Goal: Task Accomplishment & Management: Manage account settings

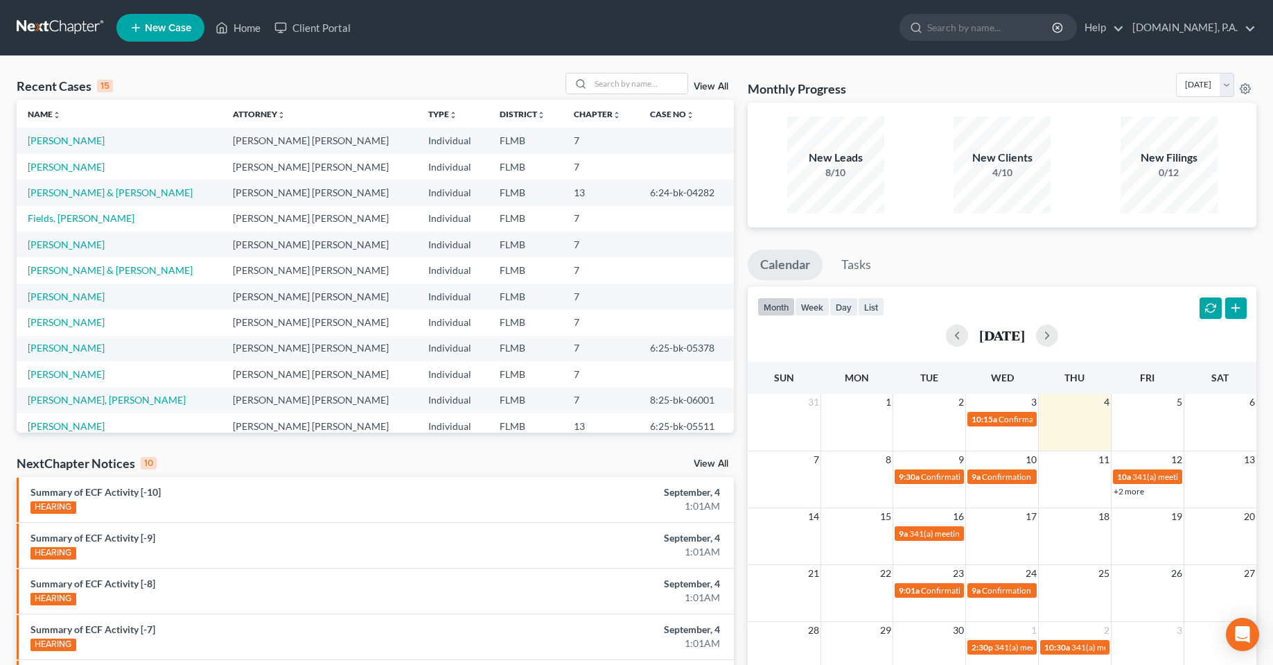
click at [529, 444] on div "Recent Cases 15 View All Name unfold_more expand_more expand_less Attorney unfo…" at bounding box center [375, 514] width 731 height 883
click at [477, 58] on div "Recent Cases 15 View All Name unfold_more expand_more expand_less Attorney unfo…" at bounding box center [636, 514] width 1273 height 916
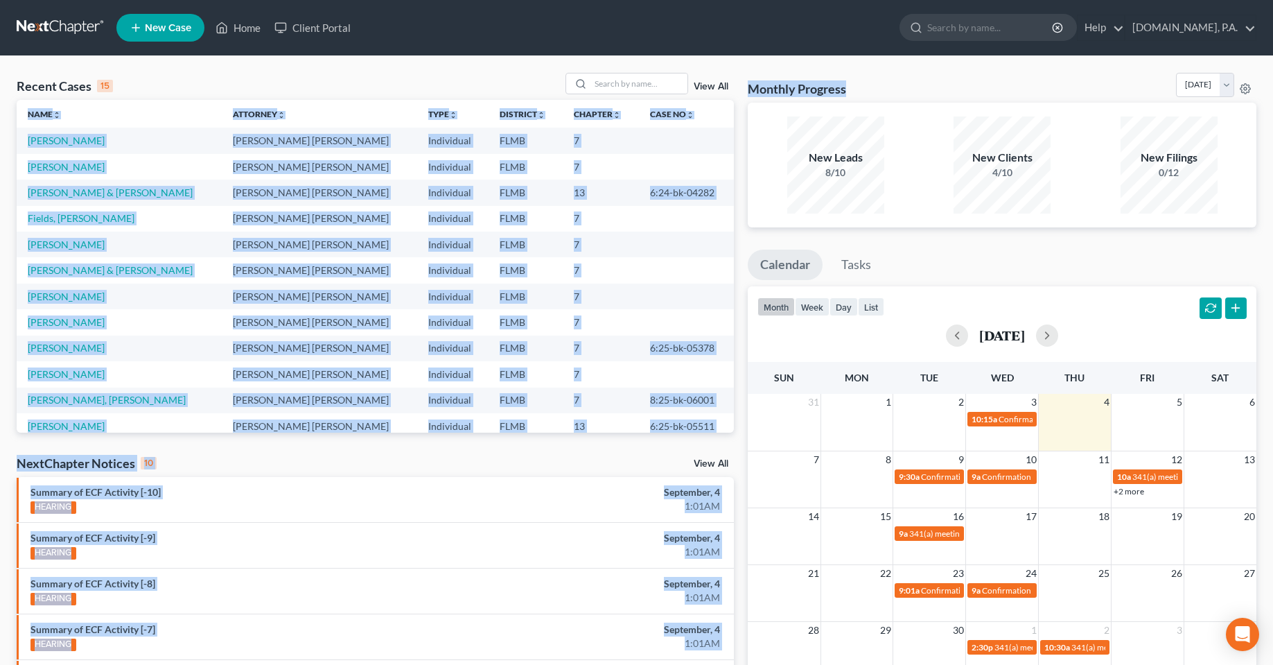
drag, startPoint x: 856, startPoint y: 96, endPoint x: 748, endPoint y: 93, distance: 107.4
click at [721, 93] on div "Recent Cases 15 View All Name unfold_more expand_more expand_less Attorney unfo…" at bounding box center [637, 514] width 1254 height 883
click at [940, 71] on div "Recent Cases 15 View All Name unfold_more expand_more expand_less Attorney unfo…" at bounding box center [636, 514] width 1273 height 916
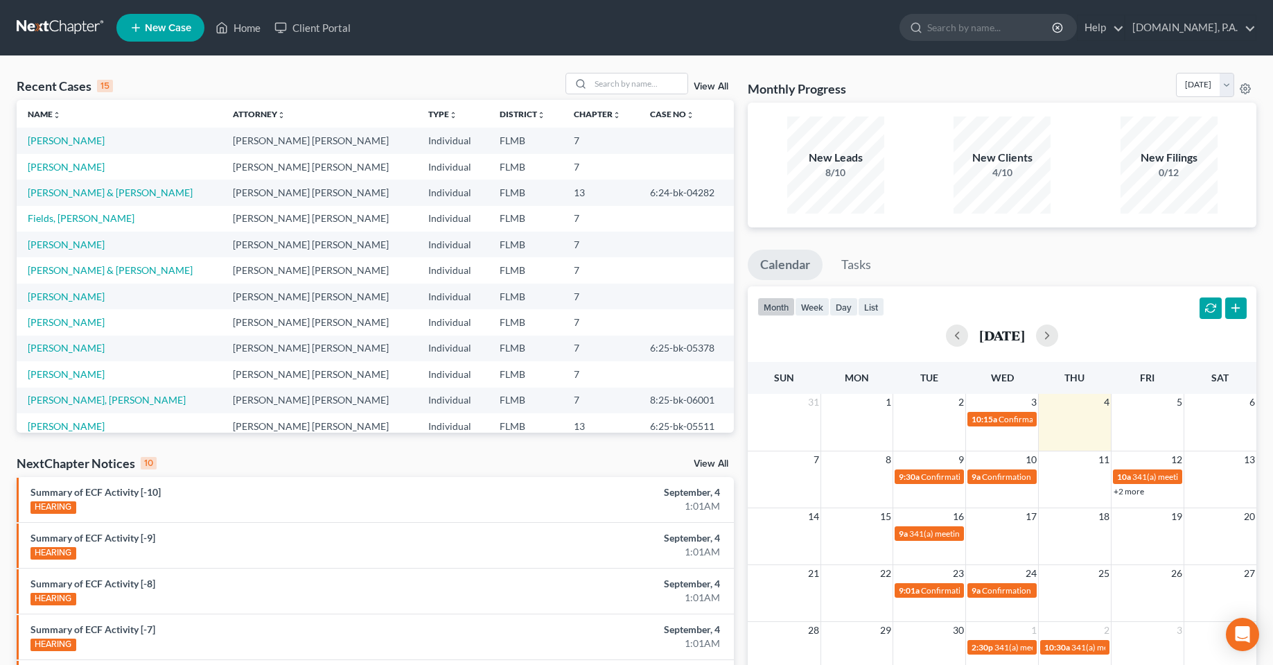
click at [410, 85] on div "Recent Cases 15 View All" at bounding box center [375, 86] width 717 height 27
click at [380, 76] on div "Recent Cases 15 View All" at bounding box center [375, 86] width 717 height 27
click at [1235, 29] on link "[DOMAIN_NAME], P.A." at bounding box center [1190, 27] width 130 height 25
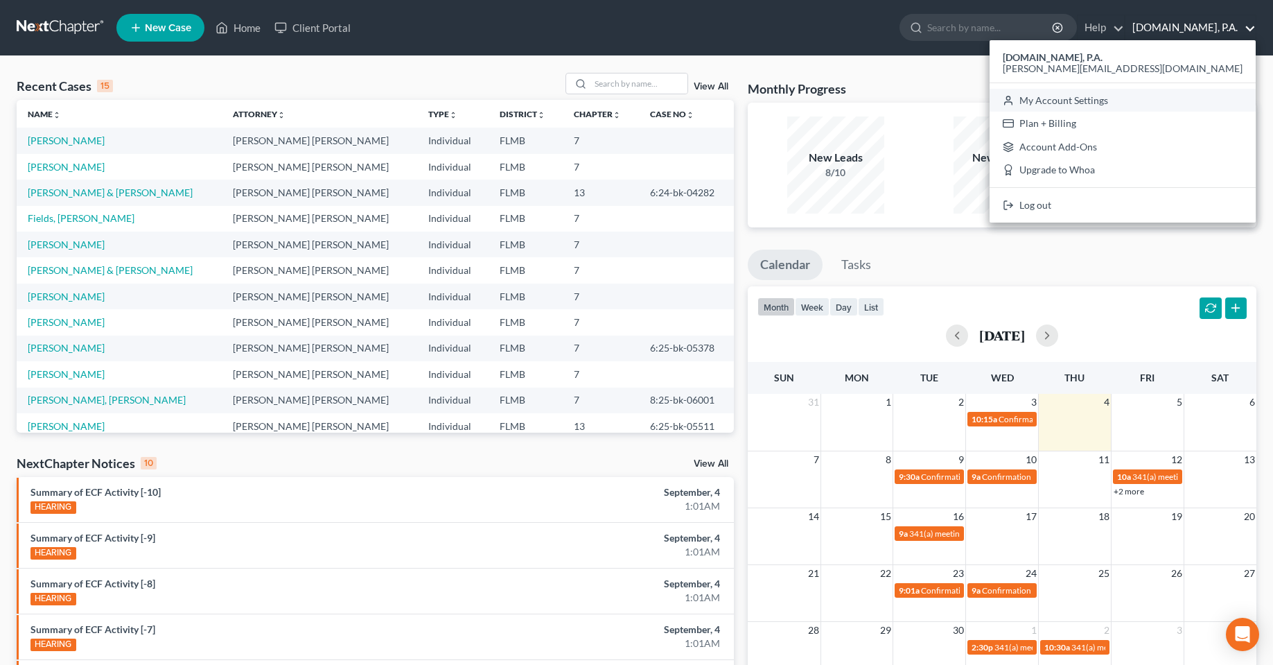
click at [1180, 98] on link "My Account Settings" at bounding box center [1123, 101] width 266 height 24
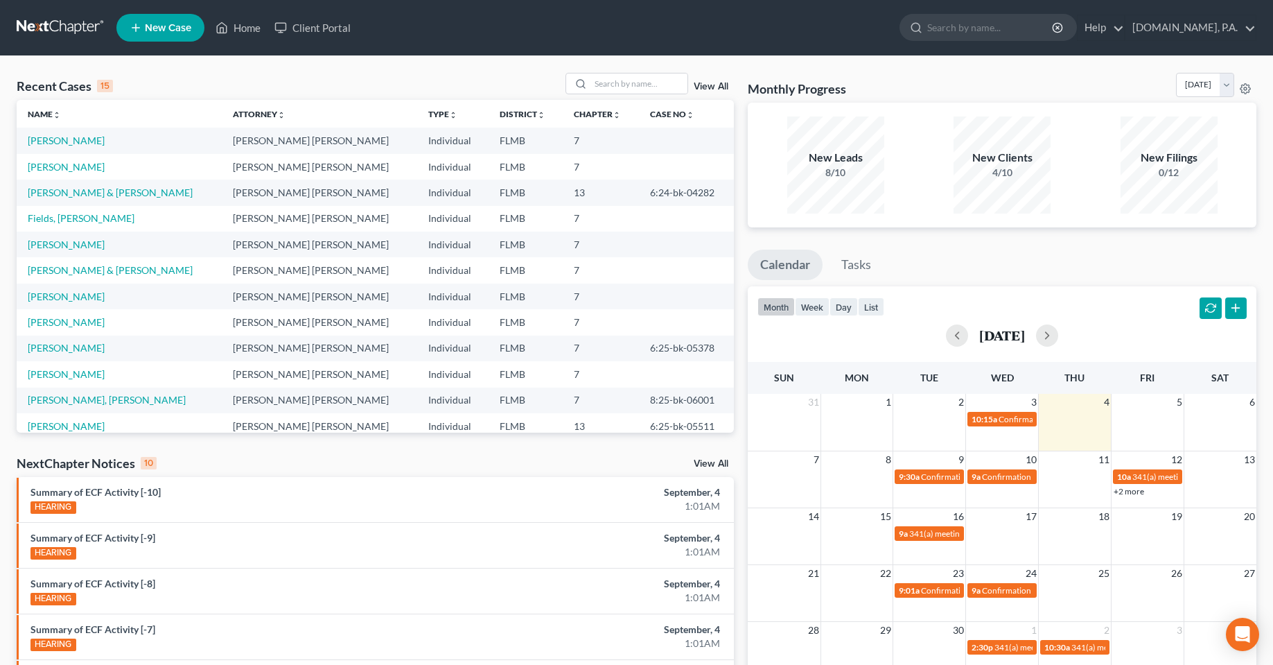
select select "24"
select select "9"
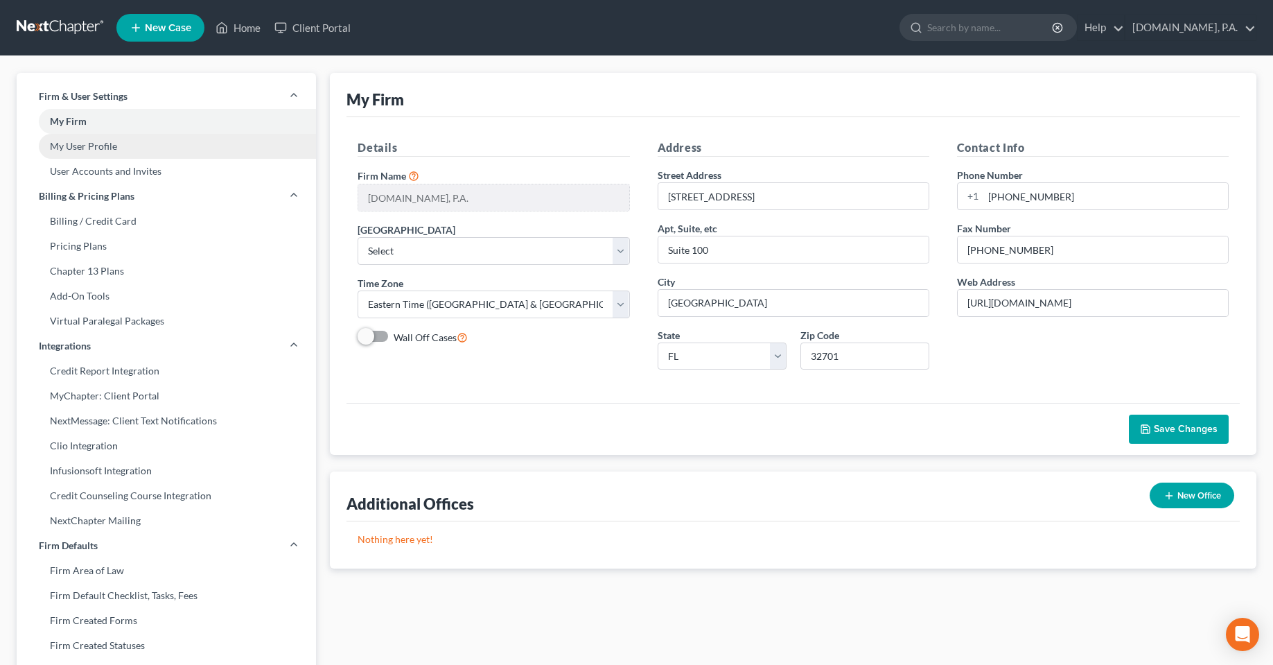
click at [87, 153] on link "My User Profile" at bounding box center [166, 146] width 299 height 25
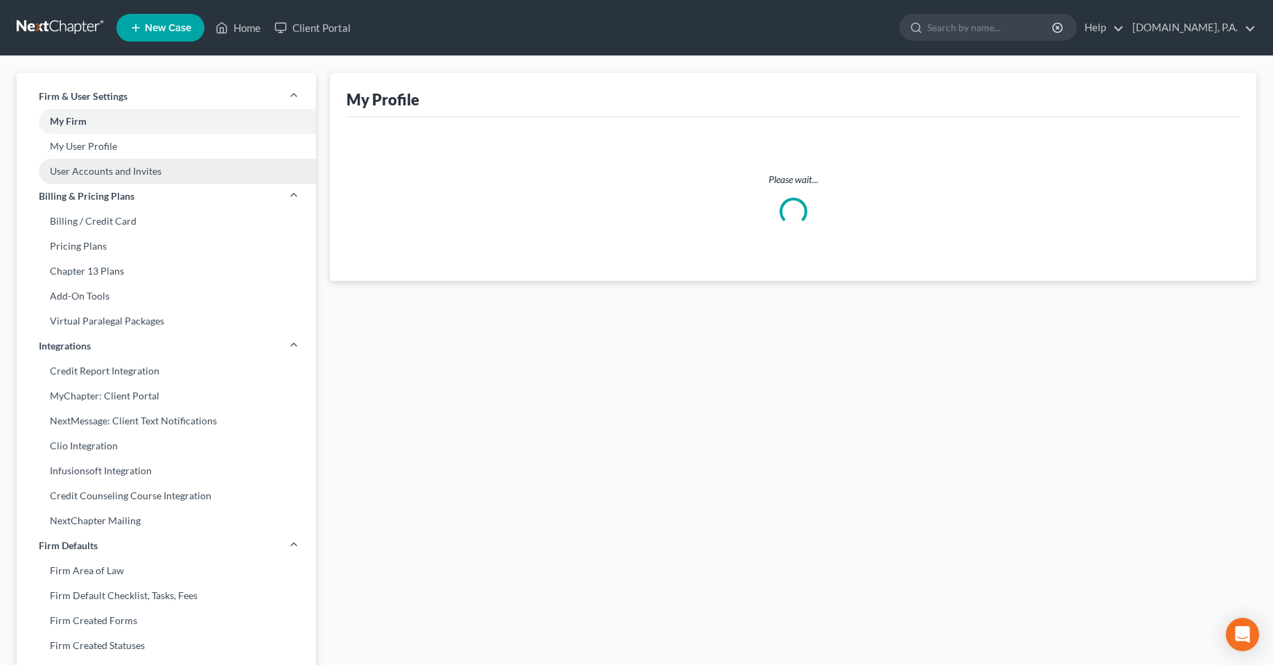
select select "9"
select select "15"
select select "assistant"
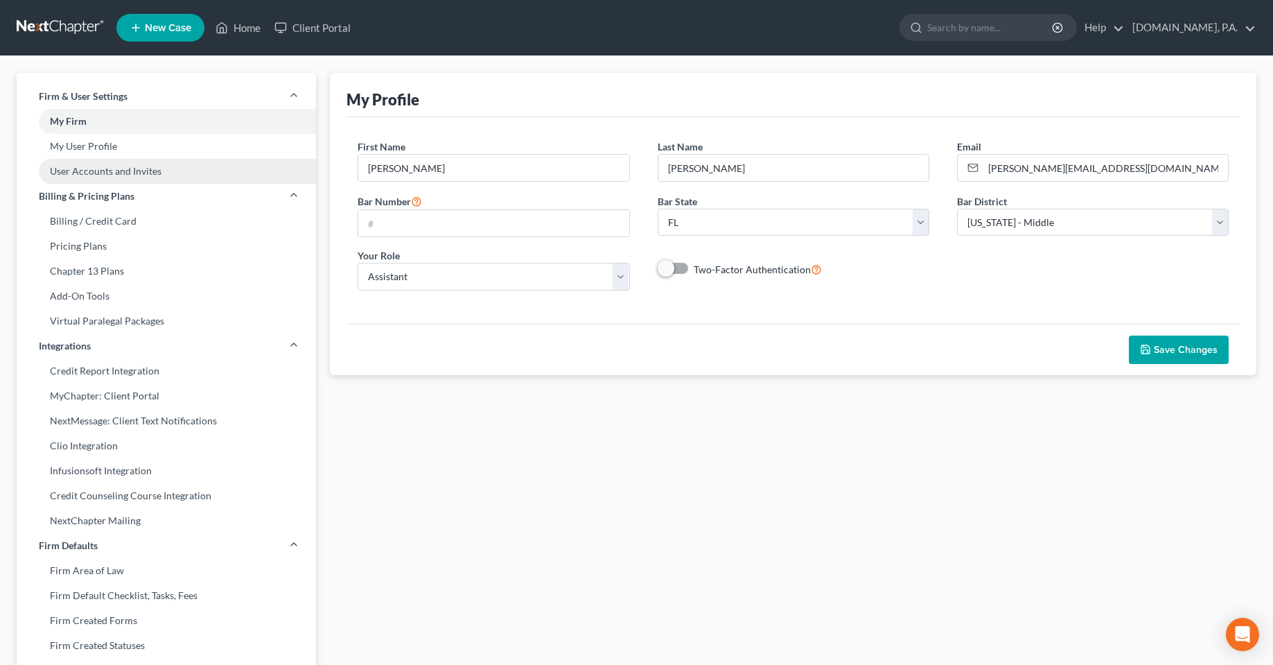
click at [97, 175] on link "User Accounts and Invites" at bounding box center [166, 171] width 299 height 25
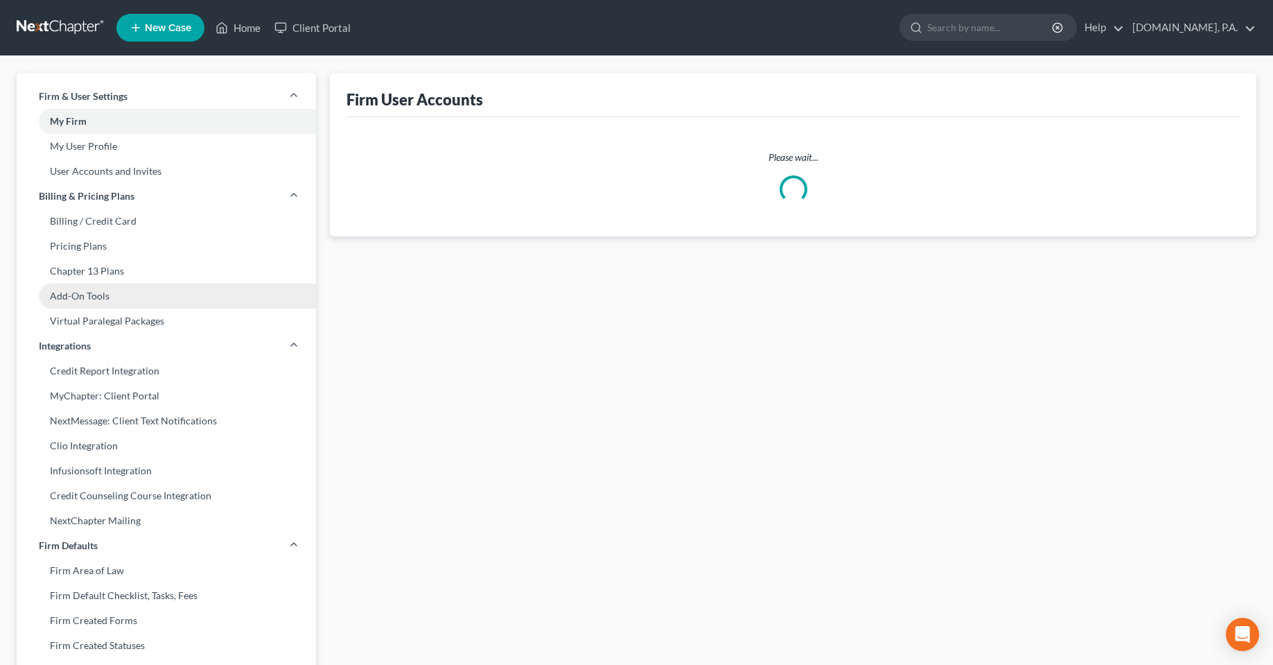
select select "0"
select select "2"
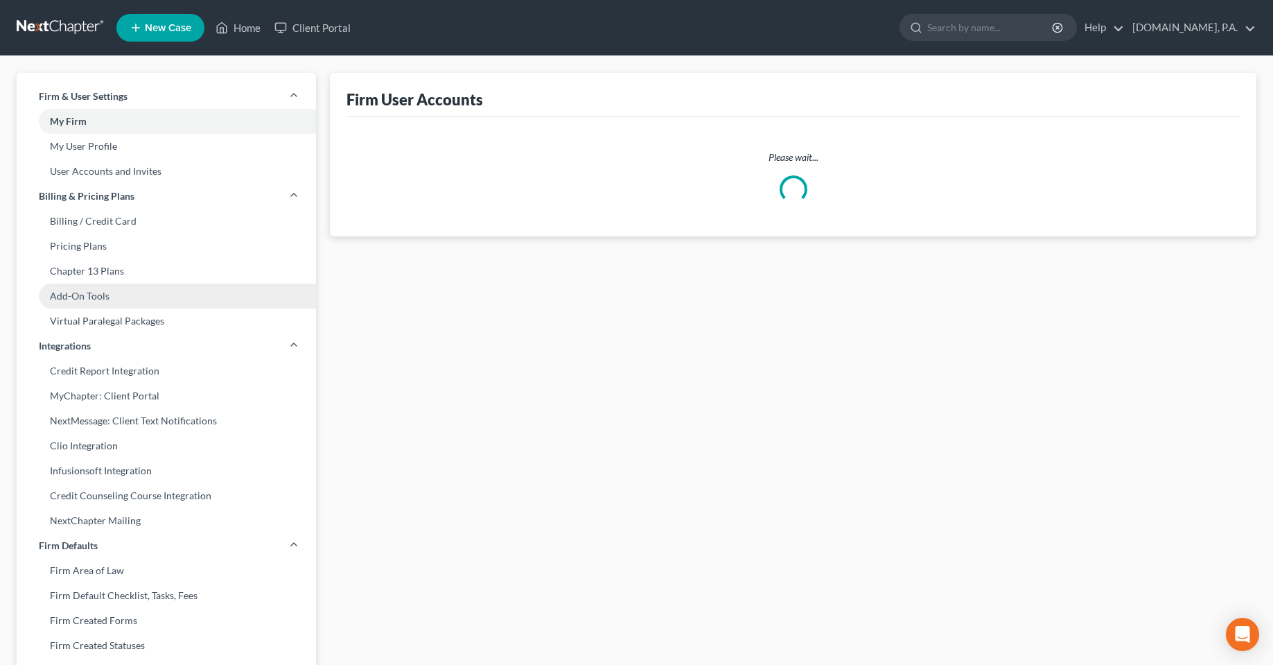
select select "2"
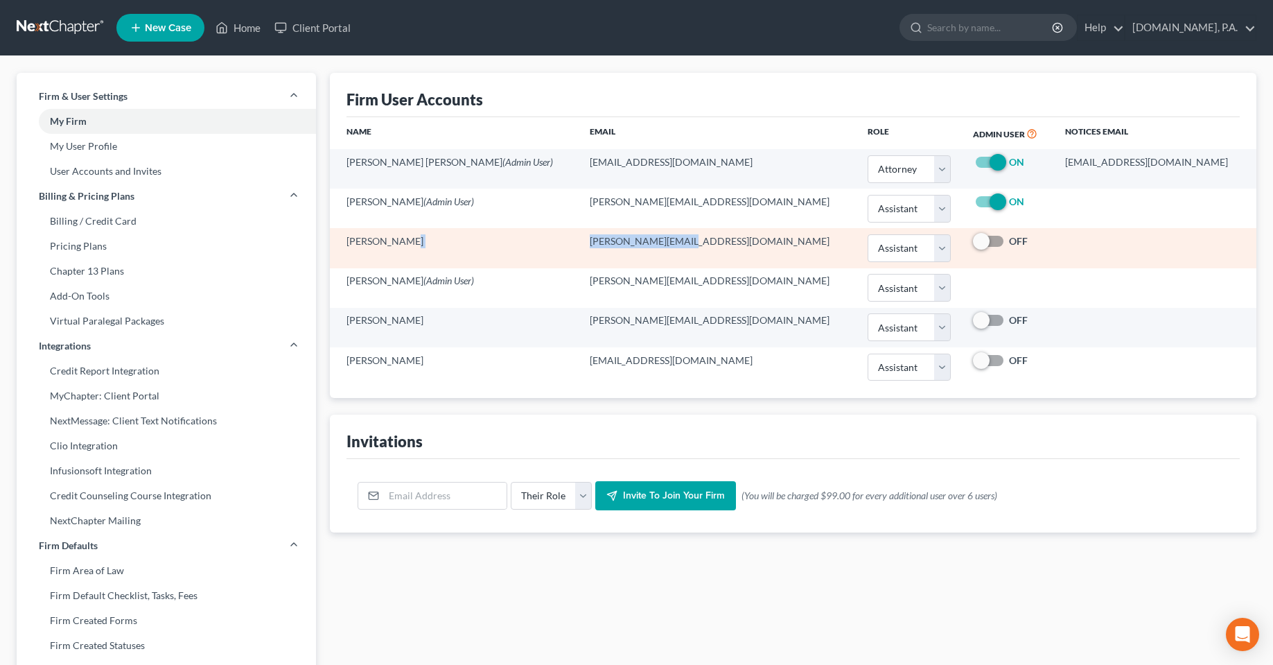
drag, startPoint x: 674, startPoint y: 243, endPoint x: 563, endPoint y: 247, distance: 110.9
click at [563, 247] on tr "[PERSON_NAME] [PERSON_NAME][EMAIL_ADDRESS][DOMAIN_NAME] Select Attorney Paraleg…" at bounding box center [793, 247] width 926 height 39
click at [500, 252] on td "[PERSON_NAME]" at bounding box center [454, 247] width 249 height 39
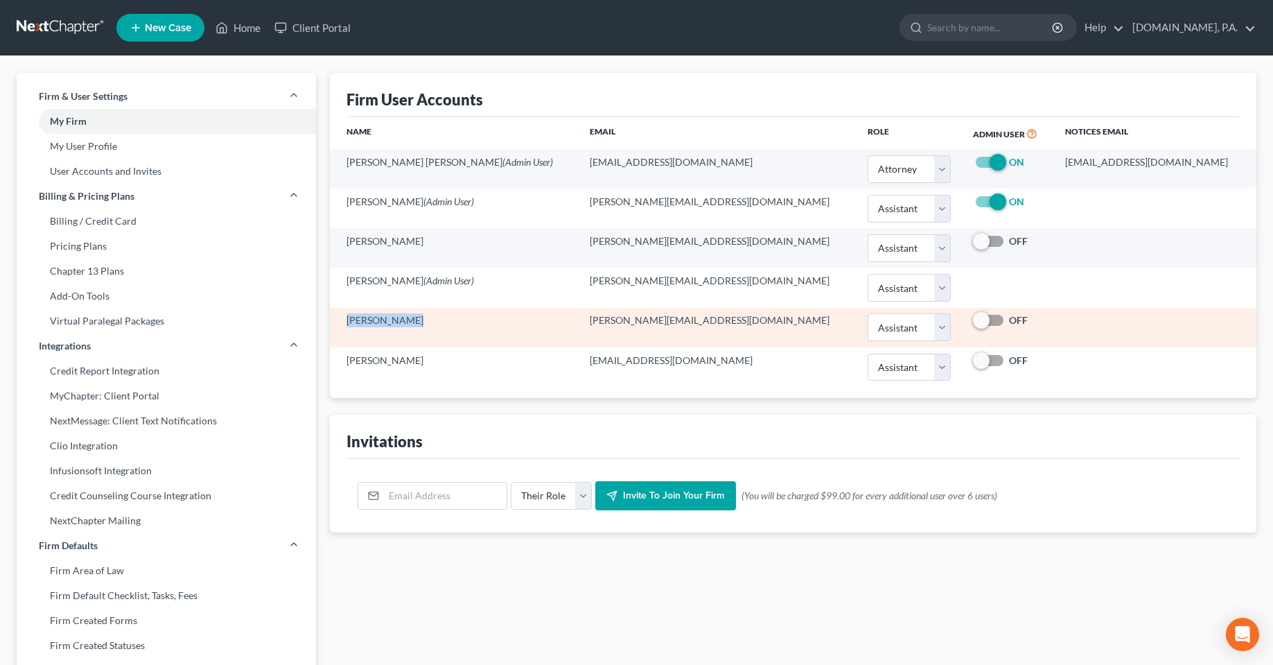
drag, startPoint x: 410, startPoint y: 321, endPoint x: 344, endPoint y: 314, distance: 66.2
click at [344, 314] on td "[PERSON_NAME]" at bounding box center [454, 327] width 249 height 39
click at [413, 328] on td "[PERSON_NAME]" at bounding box center [454, 327] width 249 height 39
drag, startPoint x: 344, startPoint y: 317, endPoint x: 439, endPoint y: 313, distance: 94.3
click at [439, 313] on td "[PERSON_NAME]" at bounding box center [454, 327] width 249 height 39
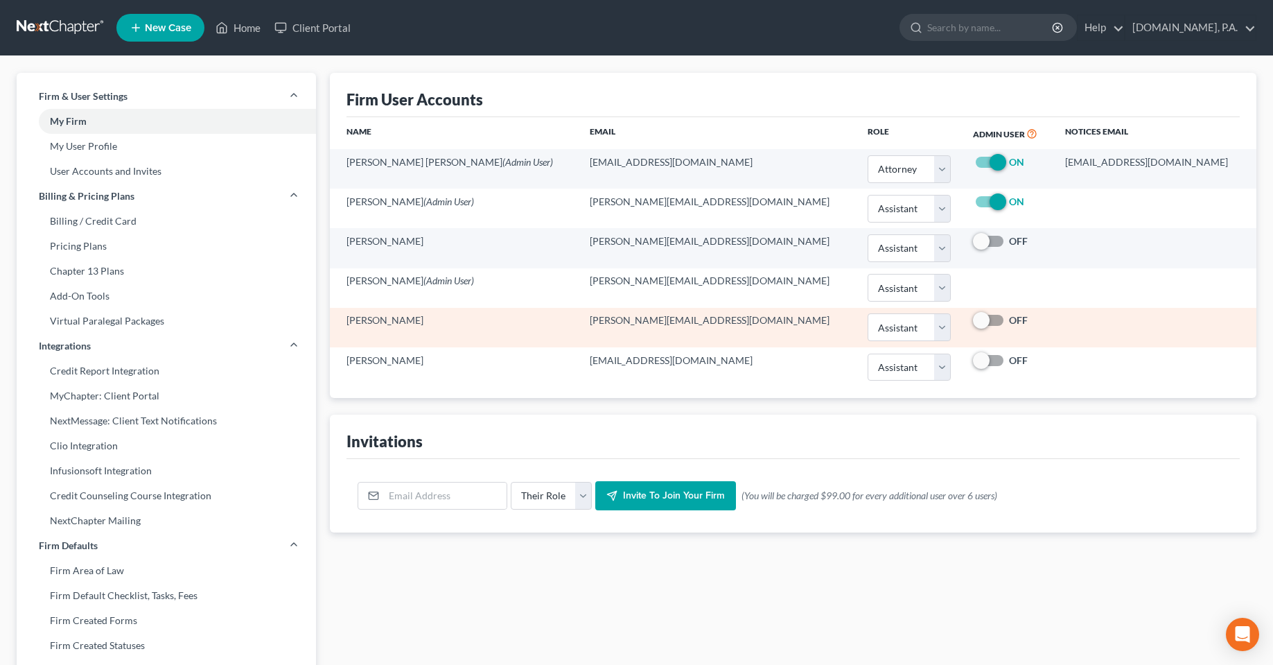
click at [442, 338] on td "[PERSON_NAME]" at bounding box center [454, 327] width 249 height 39
click at [410, 320] on td "[PERSON_NAME]" at bounding box center [454, 327] width 249 height 39
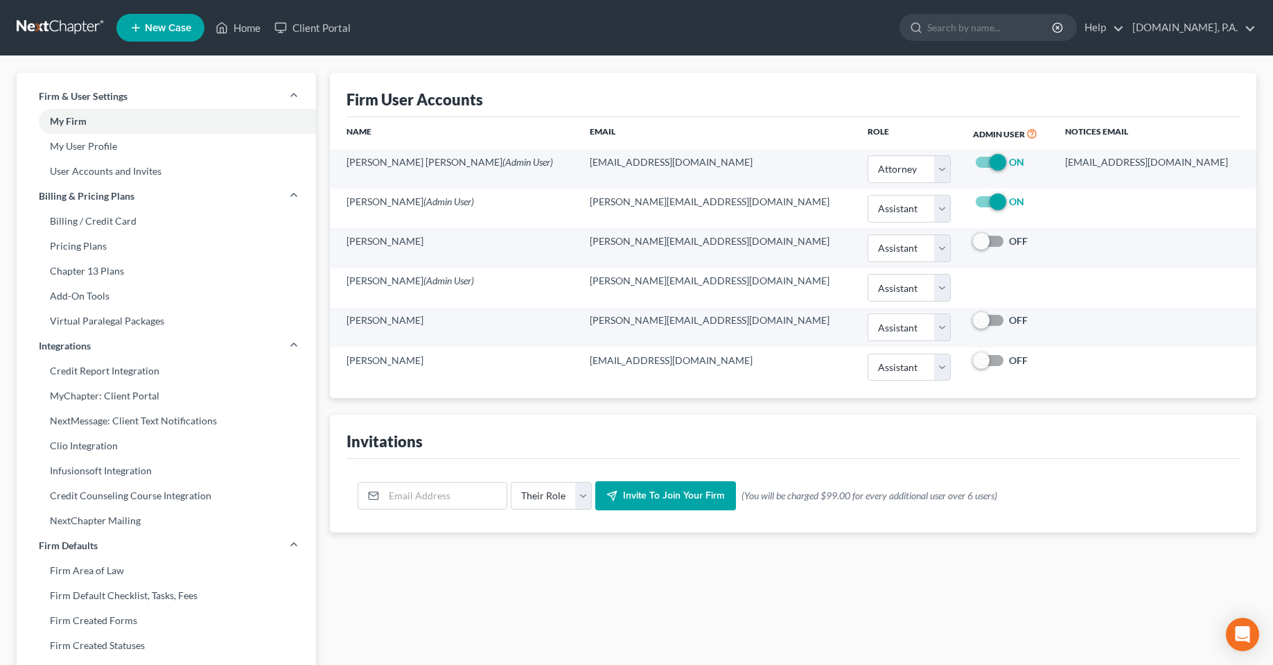
click at [588, 420] on div "Invitations" at bounding box center [792, 436] width 893 height 44
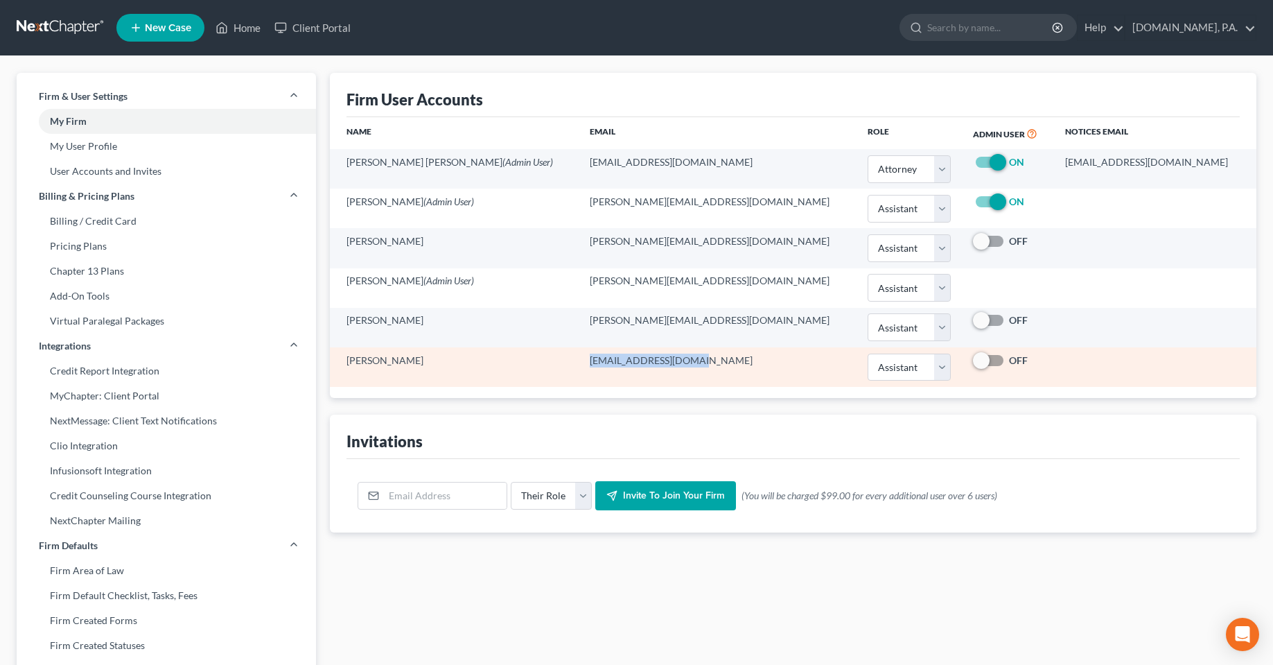
drag, startPoint x: 586, startPoint y: 363, endPoint x: 694, endPoint y: 357, distance: 107.6
click at [694, 357] on td "[EMAIL_ADDRESS][DOMAIN_NAME]" at bounding box center [718, 366] width 278 height 39
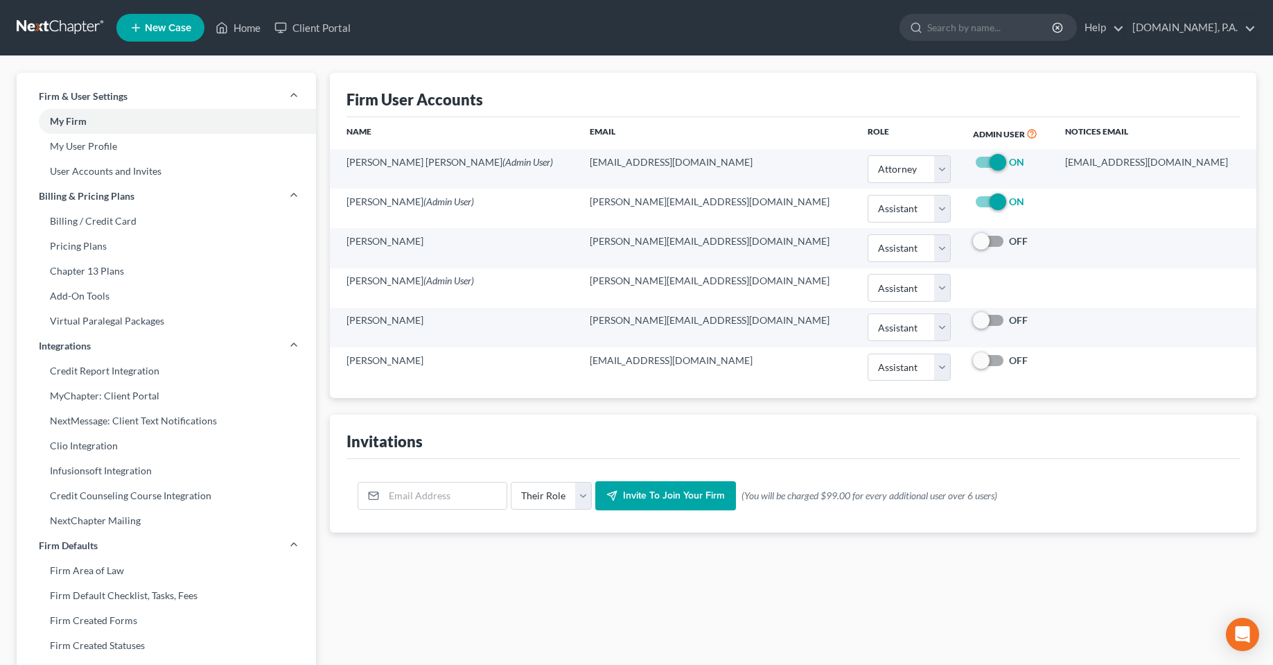
click at [642, 389] on div "Name Email Role Admin User Notices Email [PERSON_NAME] [PERSON_NAME] (Admin Use…" at bounding box center [793, 257] width 926 height 281
click at [418, 624] on div "Firm User Accounts Name Email Role Admin User Notices Email [PERSON_NAME] [PERS…" at bounding box center [793, 529] width 940 height 912
click at [511, 611] on div "Firm User Accounts Name Email Role Admin User Notices Email [PERSON_NAME] [PERS…" at bounding box center [793, 529] width 940 height 912
click at [416, 630] on div "Firm User Accounts Name Email Role Admin User Notices Email [PERSON_NAME] [PERS…" at bounding box center [793, 529] width 940 height 912
drag, startPoint x: 419, startPoint y: 454, endPoint x: 340, endPoint y: 445, distance: 79.5
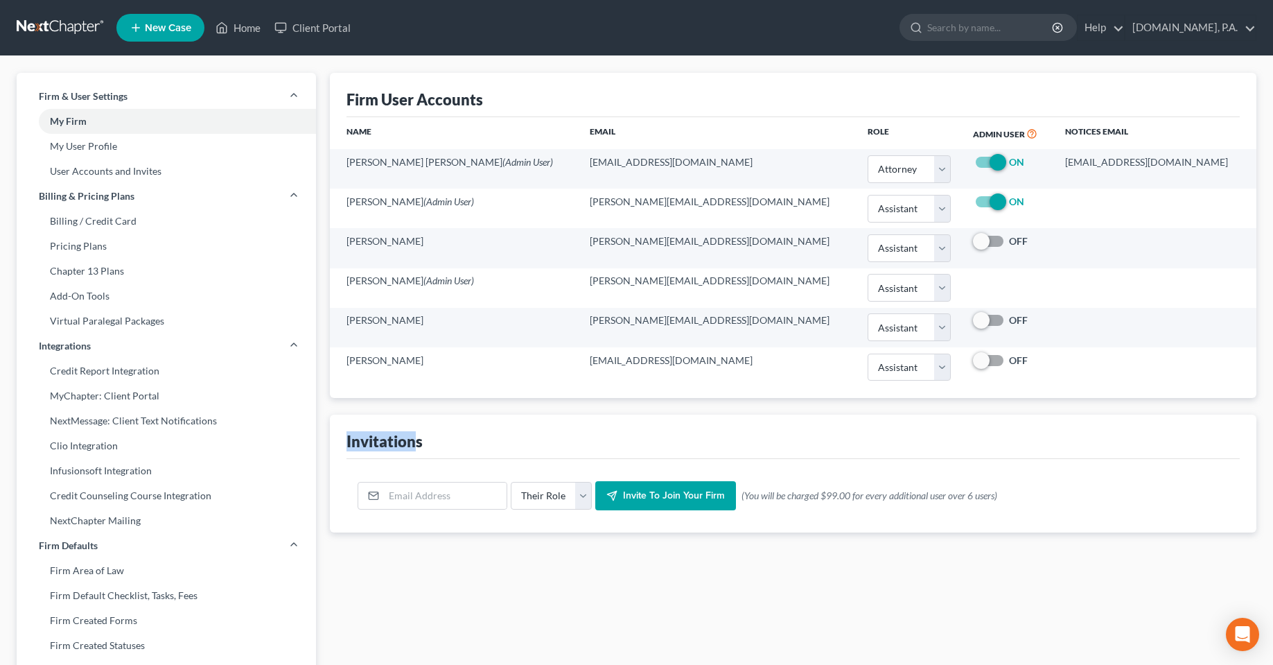
click at [340, 445] on div "Invitations Their Role Attorney Paralegal Assistant Invite to join your firm (0…" at bounding box center [793, 473] width 926 height 118
click at [397, 561] on div "Firm User Accounts Name Email Role Admin User Notices Email [PERSON_NAME] [PERS…" at bounding box center [793, 529] width 940 height 912
drag, startPoint x: 434, startPoint y: 437, endPoint x: 329, endPoint y: 426, distance: 105.9
click at [329, 426] on div "Firm User Accounts Name Email Role Admin User Notices Email [PERSON_NAME] [PERS…" at bounding box center [793, 529] width 940 height 912
click at [394, 586] on div "Firm User Accounts Name Email Role Admin User Notices Email [PERSON_NAME] [PERS…" at bounding box center [793, 529] width 940 height 912
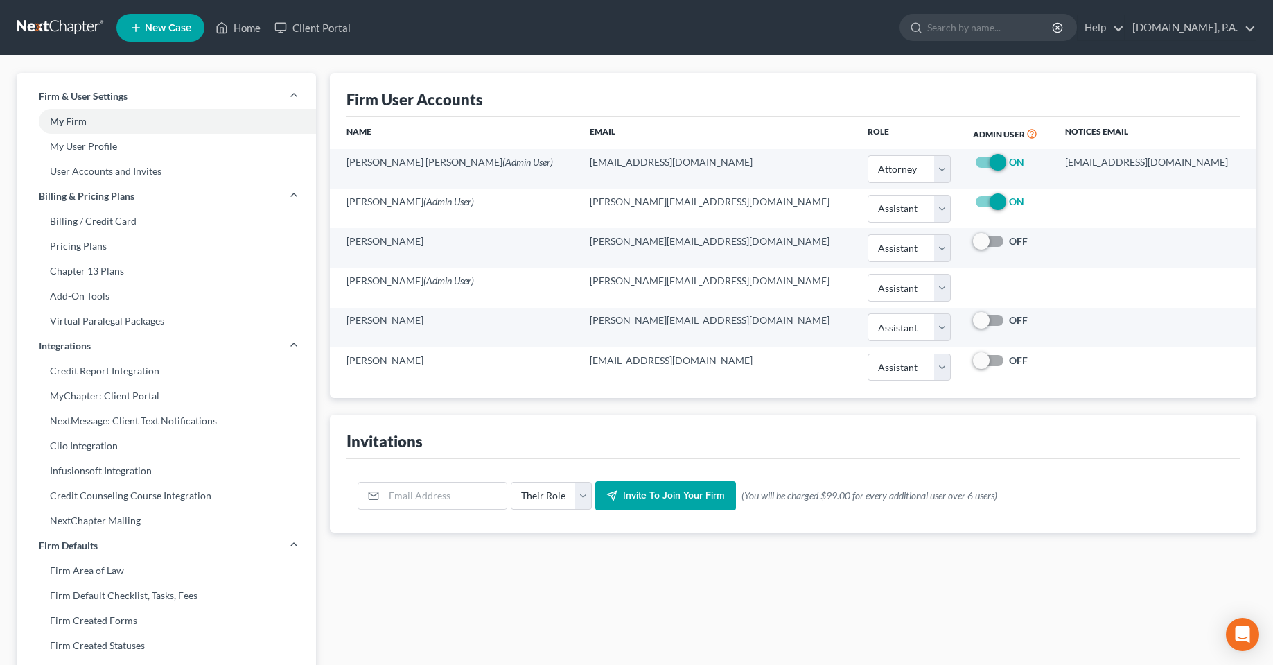
click at [380, 598] on div "Firm User Accounts Name Email Role Admin User Notices Email [PERSON_NAME] [PERS…" at bounding box center [793, 529] width 940 height 912
drag, startPoint x: 428, startPoint y: 446, endPoint x: 324, endPoint y: 453, distance: 104.2
click at [324, 453] on div "Firm User Accounts Name Email Role Admin User Notices Email [PERSON_NAME] [PERS…" at bounding box center [793, 529] width 940 height 912
click at [442, 604] on div "Firm User Accounts Name Email Role Admin User Notices Email [PERSON_NAME] [PERS…" at bounding box center [793, 529] width 940 height 912
drag, startPoint x: 446, startPoint y: 449, endPoint x: 329, endPoint y: 432, distance: 118.3
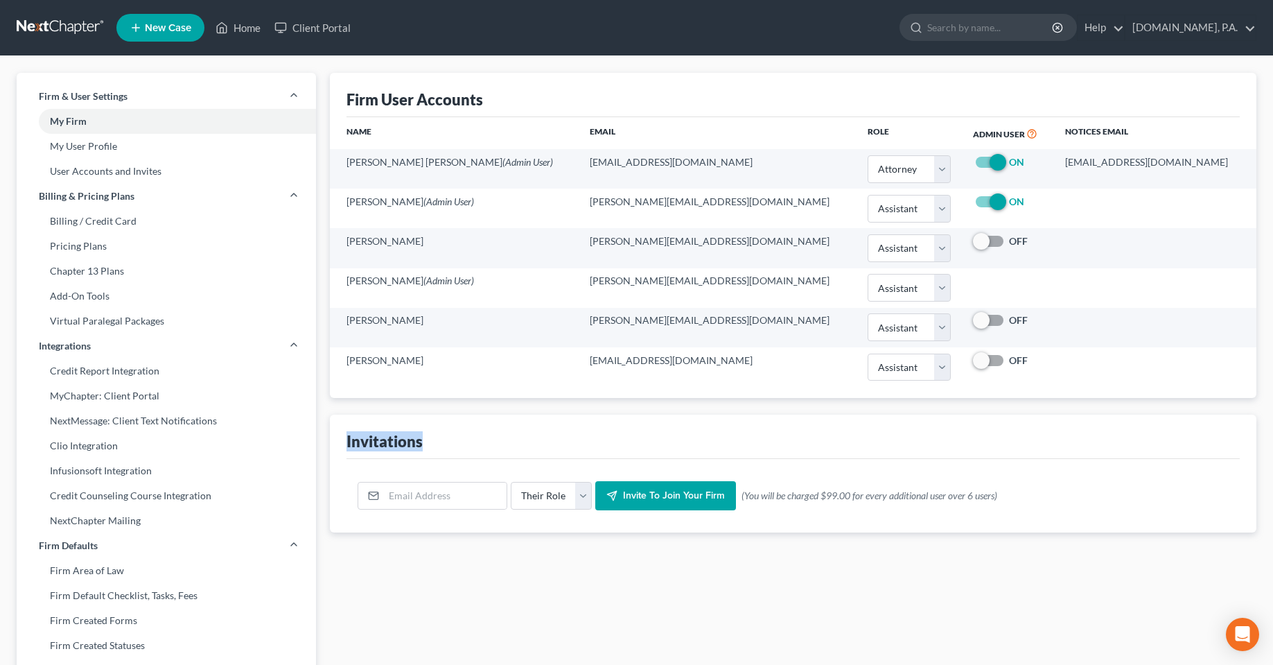
click at [333, 443] on div "Invitations Their Role Attorney Paralegal Assistant Invite to join your firm (0…" at bounding box center [793, 473] width 926 height 118
drag, startPoint x: 535, startPoint y: 94, endPoint x: 340, endPoint y: 125, distance: 197.3
click at [327, 92] on div "Firm User Accounts Name Email Role Admin User Notices Email [PERSON_NAME] [PERS…" at bounding box center [793, 529] width 940 height 912
click at [448, 647] on div "Firm User Accounts Name Email Role Admin User Notices Email [PERSON_NAME] [PERS…" at bounding box center [793, 529] width 940 height 912
click at [361, 447] on div "Invitations" at bounding box center [384, 441] width 76 height 20
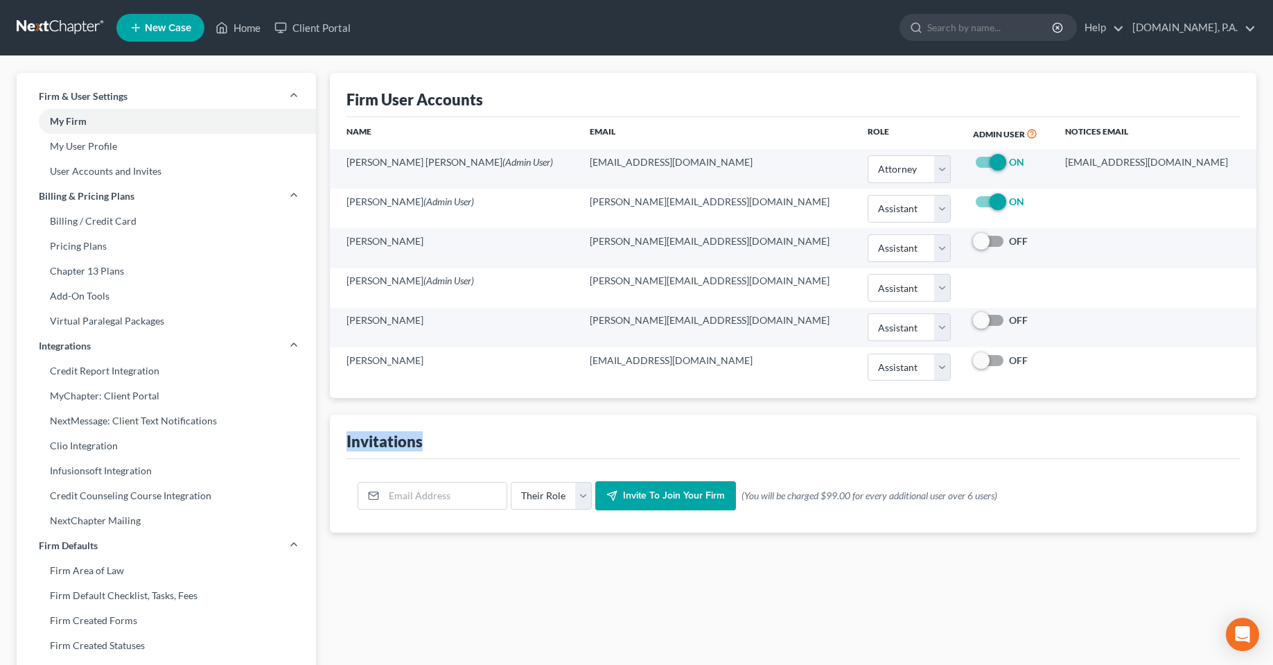
click at [361, 447] on div "Invitations" at bounding box center [384, 441] width 76 height 20
click at [425, 641] on div "Firm User Accounts Name Email Role Admin User Notices Email [PERSON_NAME] [PERS…" at bounding box center [793, 529] width 940 height 912
click at [383, 433] on div "Invitations" at bounding box center [384, 441] width 76 height 20
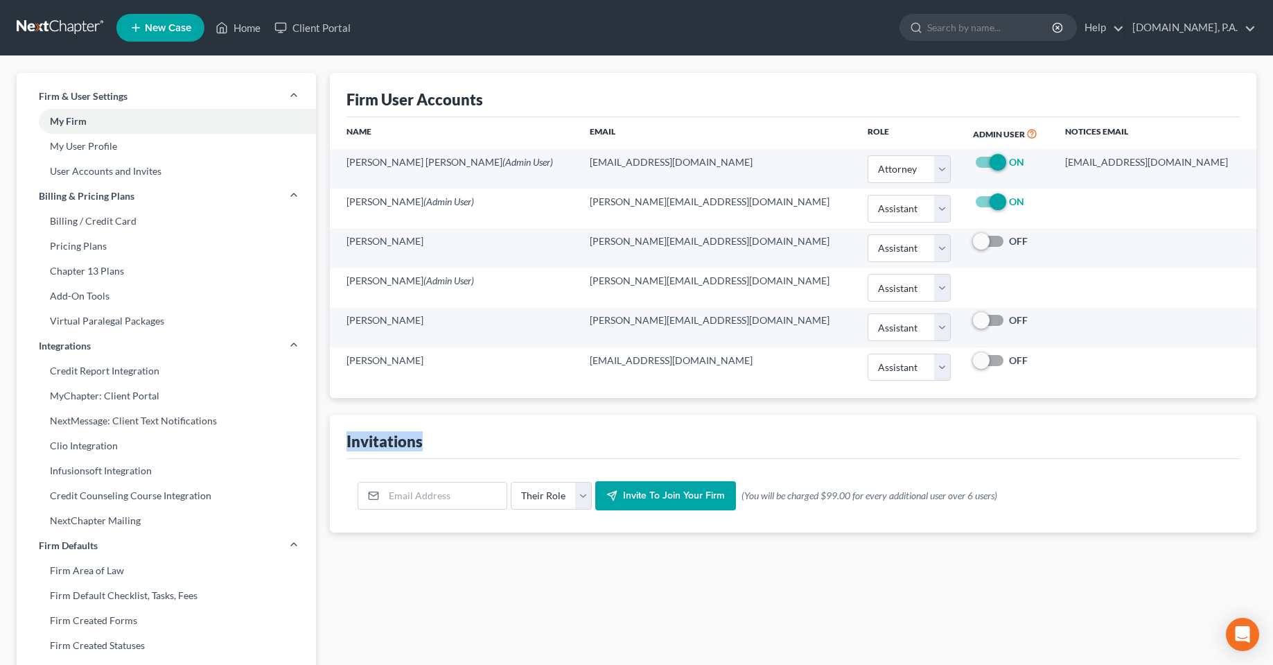
click at [383, 433] on div "Invitations" at bounding box center [384, 441] width 76 height 20
drag, startPoint x: 418, startPoint y: 664, endPoint x: 410, endPoint y: 649, distance: 17.4
click at [414, 657] on div "Firm User Accounts Name Email Role Admin User Notices Email [PERSON_NAME] [PERS…" at bounding box center [793, 529] width 940 height 912
click at [360, 440] on div "Invitations" at bounding box center [384, 441] width 76 height 20
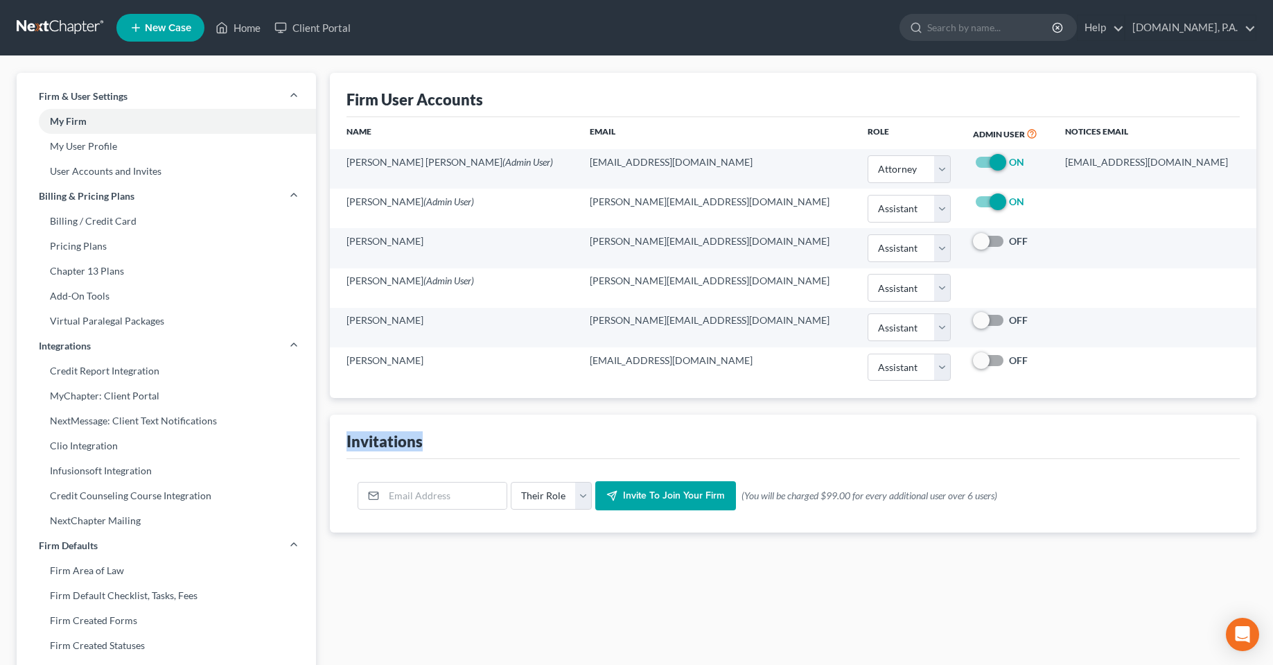
click at [360, 440] on div "Invitations" at bounding box center [384, 441] width 76 height 20
click at [388, 622] on div "Firm User Accounts Name Email Role Admin User Notices Email [PERSON_NAME] [PERS…" at bounding box center [793, 529] width 940 height 912
click at [372, 445] on div "Invitations" at bounding box center [384, 441] width 76 height 20
click at [372, 444] on div "Invitations" at bounding box center [384, 441] width 76 height 20
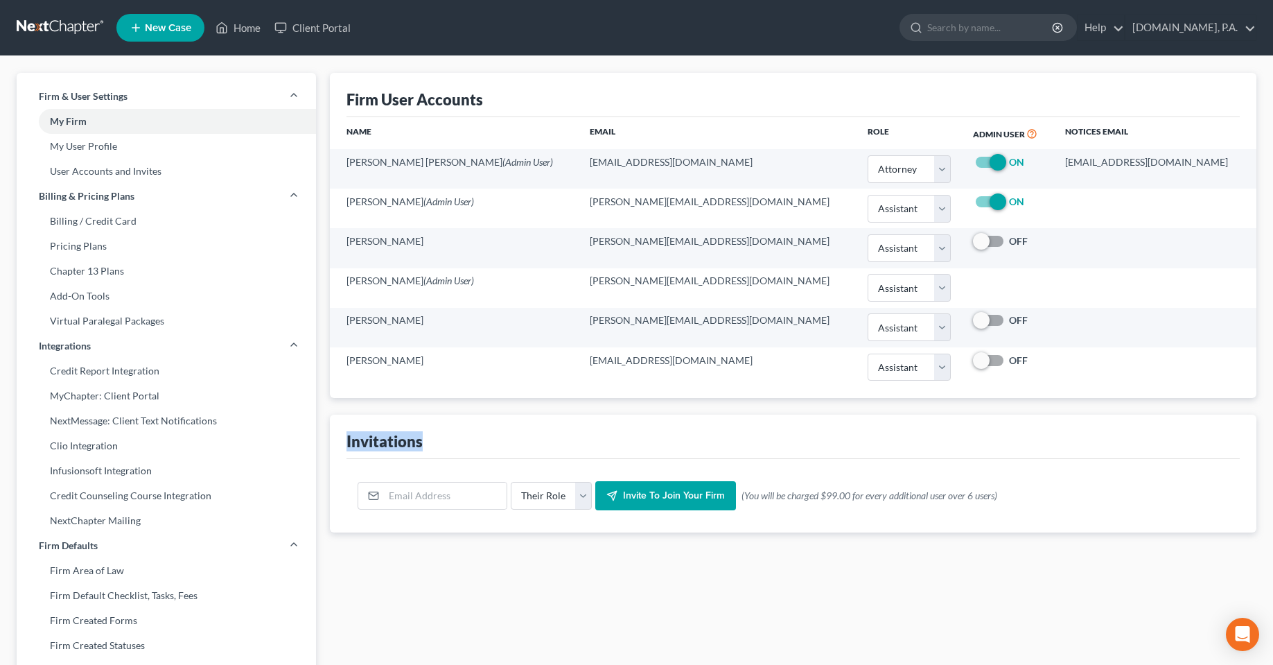
click at [382, 586] on div "Firm User Accounts Name Email Role Admin User Notices Email [PERSON_NAME] [PERS…" at bounding box center [793, 529] width 940 height 912
click at [382, 448] on div "Invitations" at bounding box center [384, 441] width 76 height 20
click at [483, 447] on div "Invitations" at bounding box center [792, 436] width 893 height 44
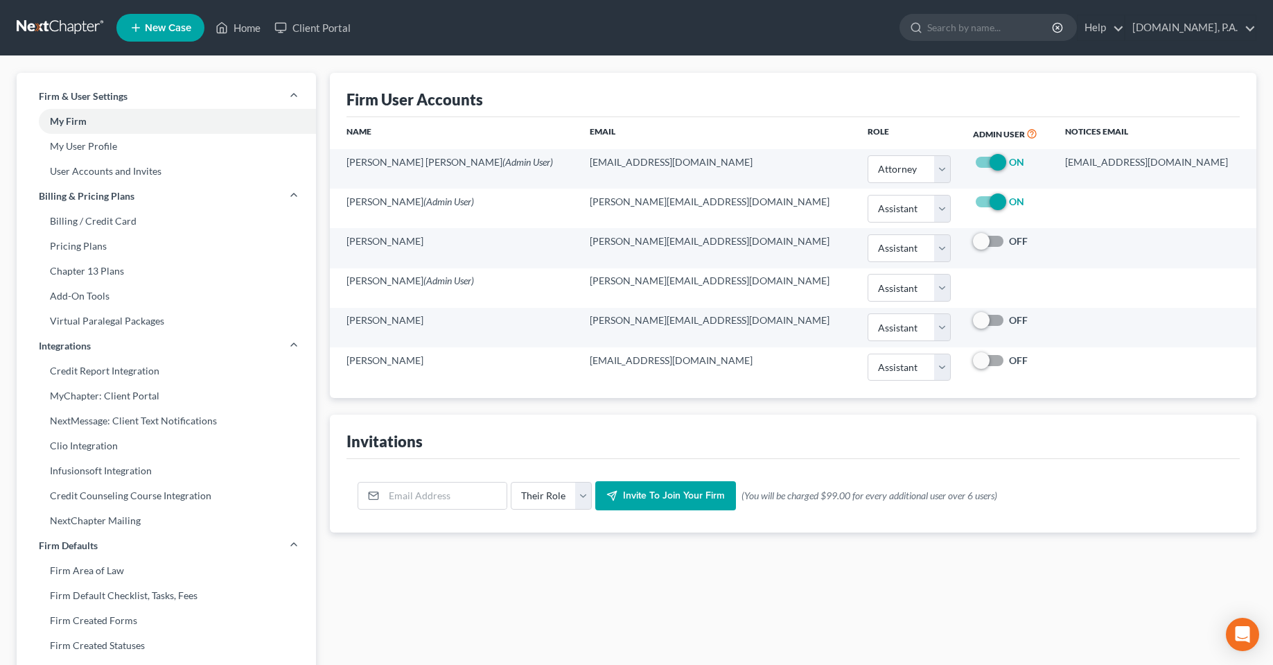
click at [403, 588] on div "Firm User Accounts Name Email Role Admin User Notices Email [PERSON_NAME] [PERS…" at bounding box center [793, 529] width 940 height 912
